Goal: Task Accomplishment & Management: Manage account settings

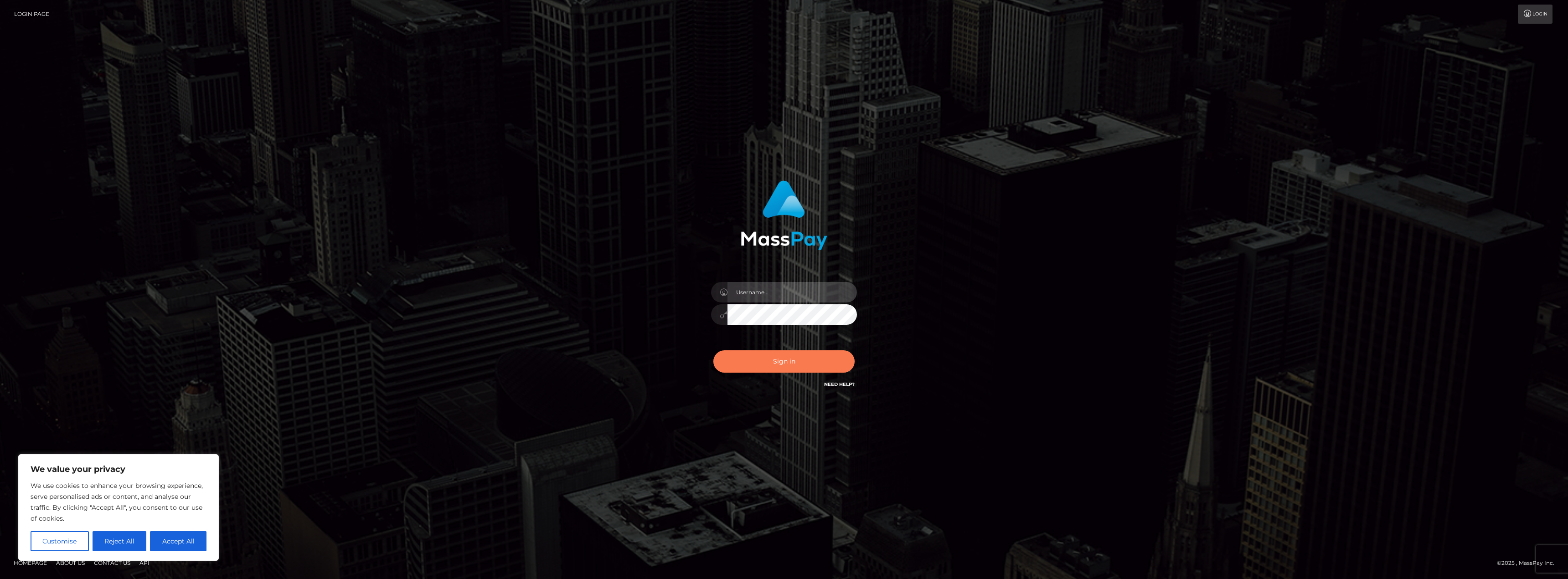
type input "[EMAIL_ADDRESS]"
click at [783, 362] on button "Sign in" at bounding box center [784, 361] width 141 height 23
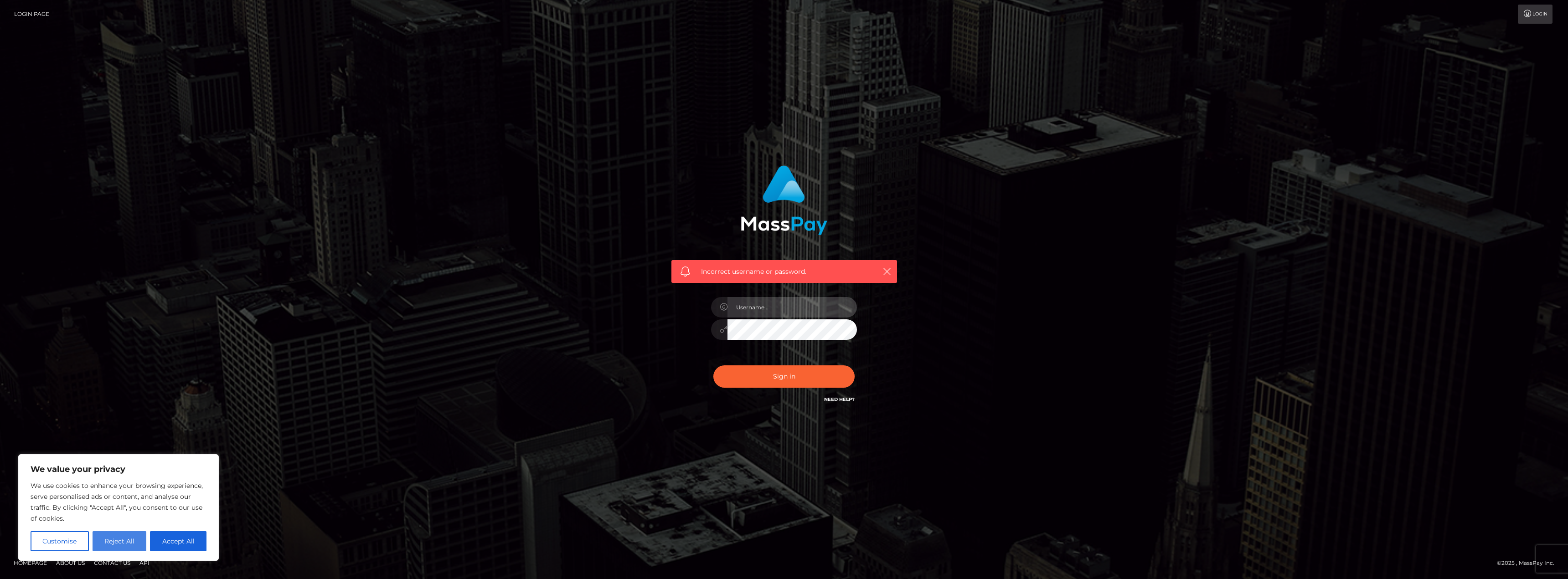
type input "[EMAIL_ADDRESS]"
click at [131, 541] on button "Reject All" at bounding box center [119, 541] width 54 height 20
